Goal: Task Accomplishment & Management: Manage account settings

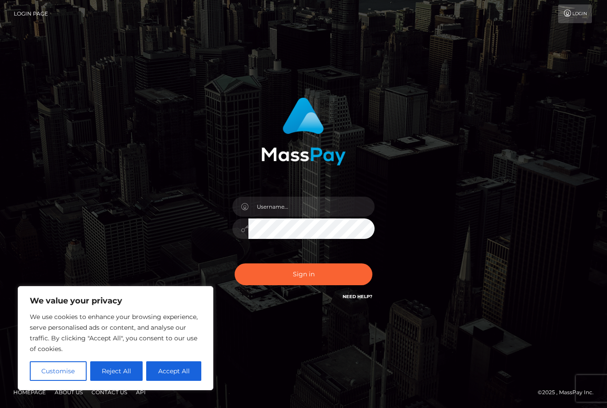
click at [172, 375] on button "Accept All" at bounding box center [173, 371] width 55 height 20
checkbox input "true"
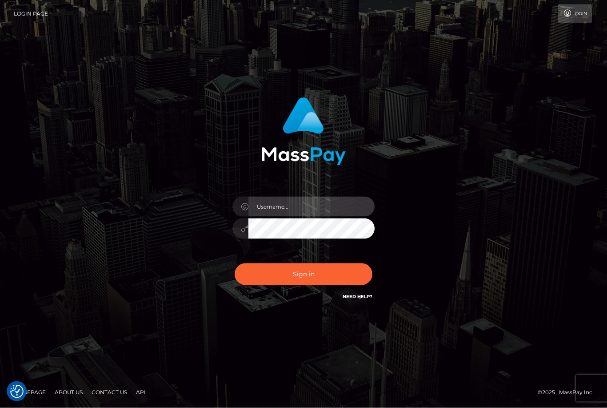
click at [334, 209] on input "text" at bounding box center [312, 207] width 126 height 20
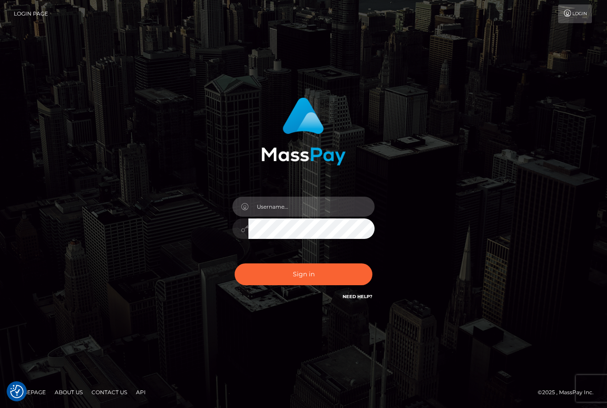
type input "Andreea"
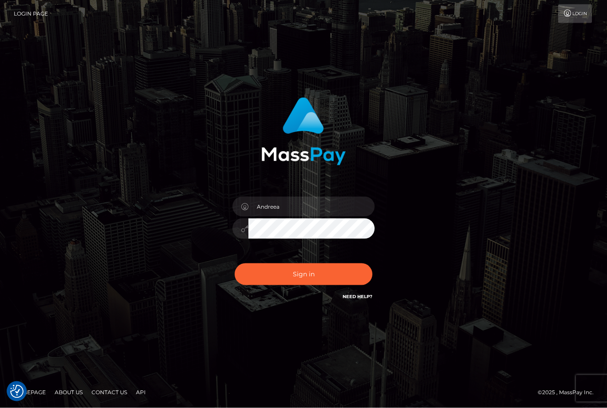
click at [351, 270] on button "Sign in" at bounding box center [304, 274] width 138 height 22
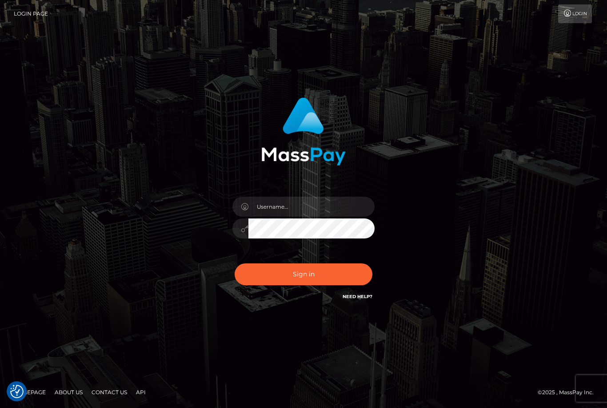
checkbox input "true"
click at [573, 19] on link "Login" at bounding box center [576, 13] width 34 height 19
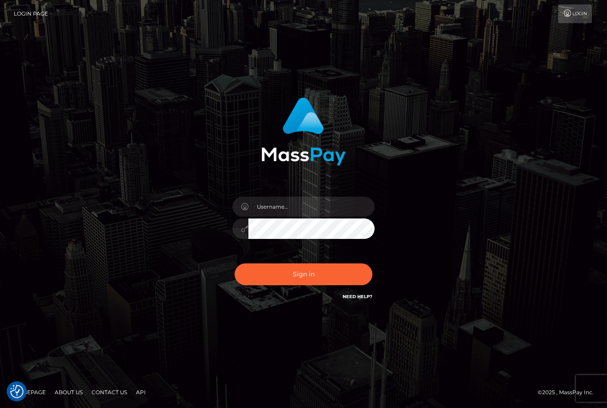
click at [574, 15] on link "Login" at bounding box center [576, 13] width 34 height 19
click at [573, 14] on link "Login" at bounding box center [576, 13] width 34 height 19
type input "Andreea"
click at [342, 285] on button "Sign in" at bounding box center [304, 274] width 138 height 22
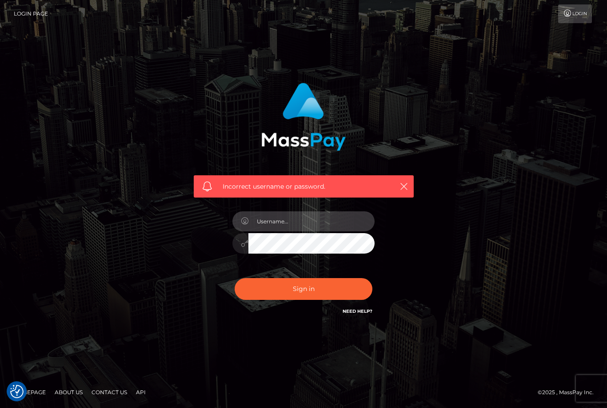
type input "Andreea"
